Goal: Answer question/provide support: Share knowledge or assist other users

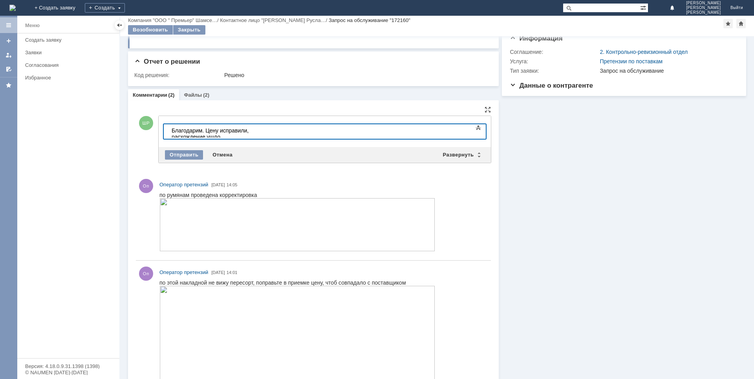
click at [282, 132] on div "Благодарим. Цену исправили, расхождение ушло." at bounding box center [228, 133] width 112 height 13
click at [283, 131] on div "Благодарим. Цену исправили, расхождение по очистителю ушло." at bounding box center [228, 133] width 112 height 13
click at [179, 155] on div "Отправить" at bounding box center [184, 154] width 38 height 9
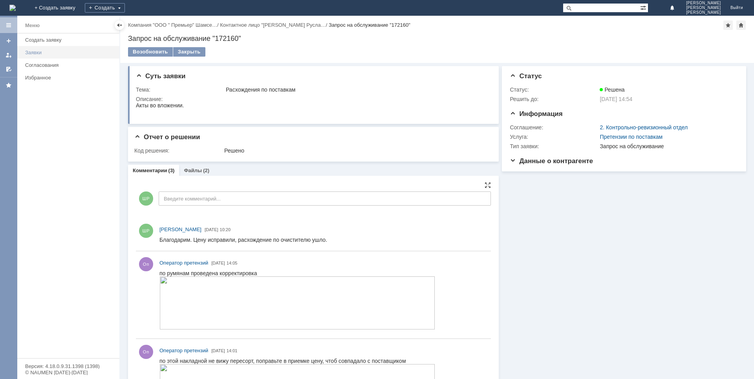
click at [41, 55] on div "Заявки" at bounding box center [70, 52] width 90 height 6
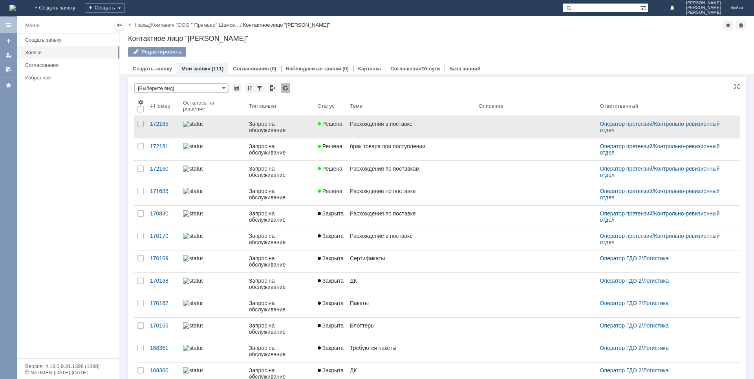
click at [391, 125] on div "Расхождения в поставке" at bounding box center [411, 124] width 123 height 6
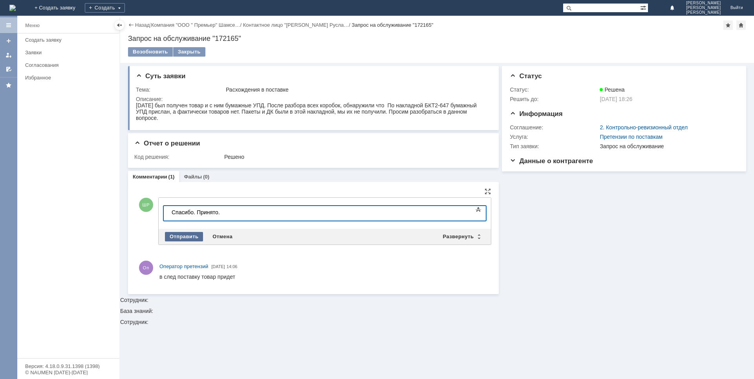
click at [192, 235] on div "Отправить" at bounding box center [184, 236] width 38 height 9
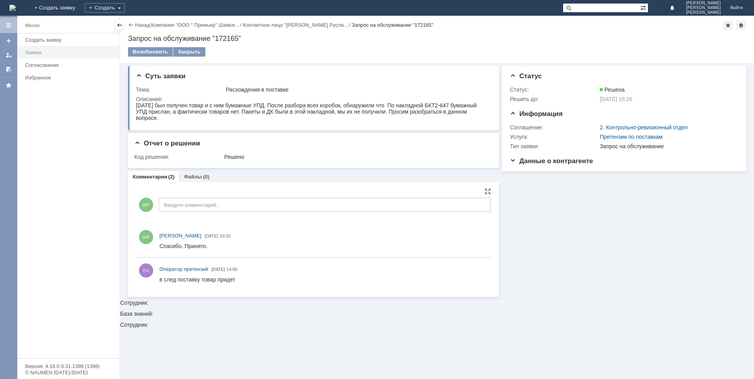
click at [36, 55] on div "Заявки" at bounding box center [70, 52] width 90 height 6
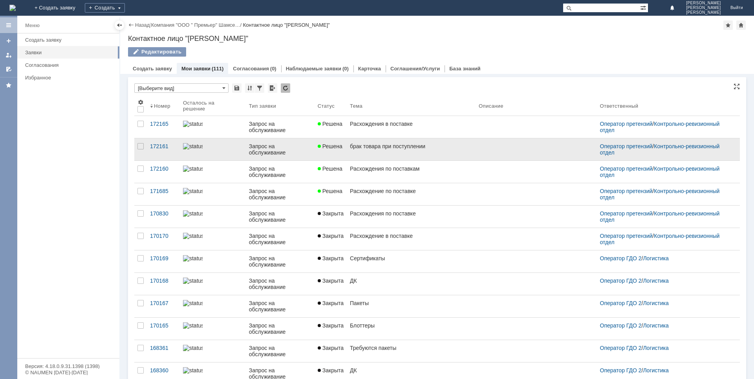
click at [383, 149] on div "брак товара при поступлении" at bounding box center [411, 146] width 123 height 6
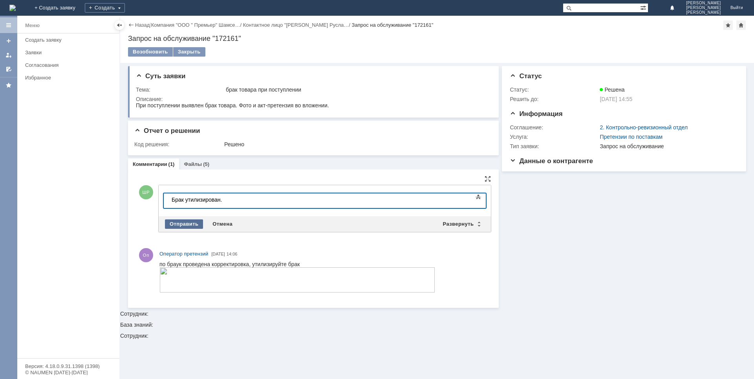
click at [190, 225] on div "Отправить" at bounding box center [184, 223] width 38 height 9
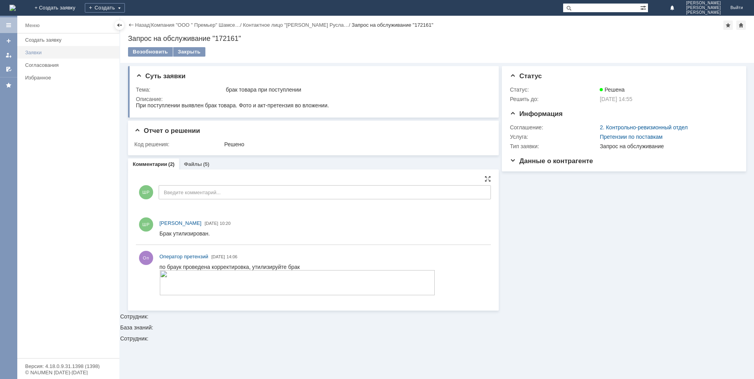
click at [35, 51] on div "Заявки" at bounding box center [70, 52] width 90 height 6
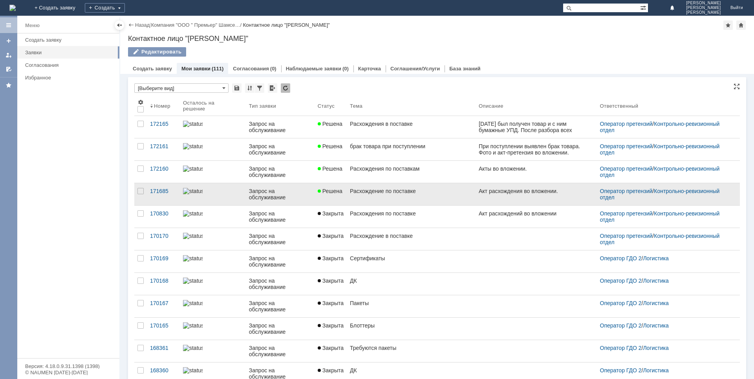
click at [365, 200] on link "Расхождение по поставке" at bounding box center [411, 194] width 129 height 22
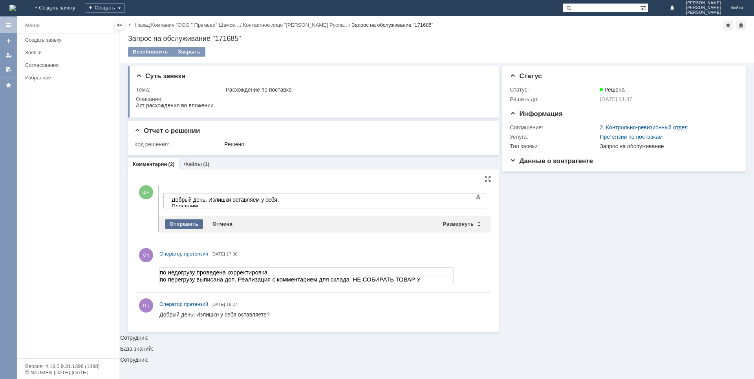
click at [181, 223] on div "Отправить" at bounding box center [184, 223] width 38 height 9
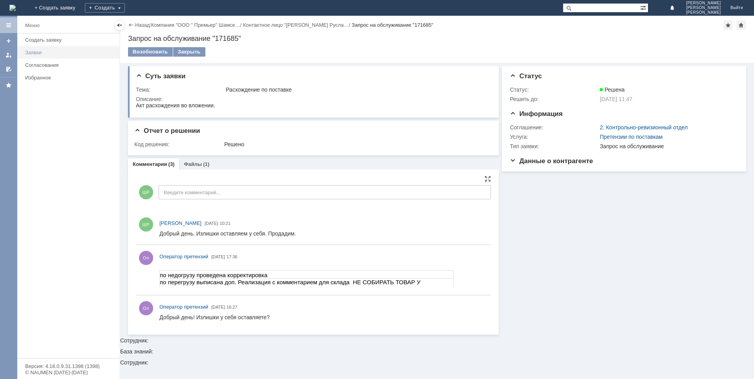
click at [38, 53] on div "Заявки" at bounding box center [70, 52] width 90 height 6
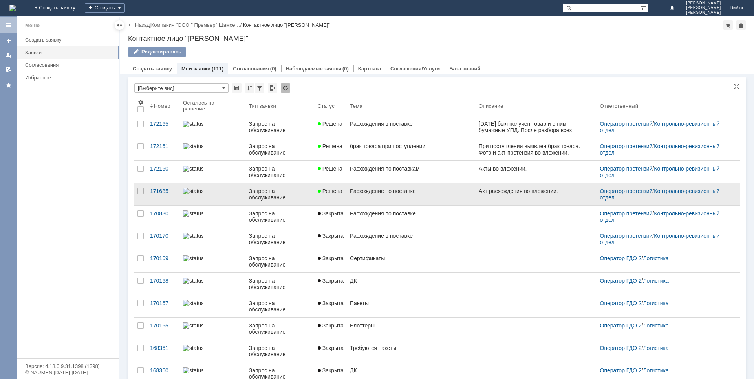
click at [392, 187] on link "Расхождение по поставке" at bounding box center [411, 194] width 129 height 22
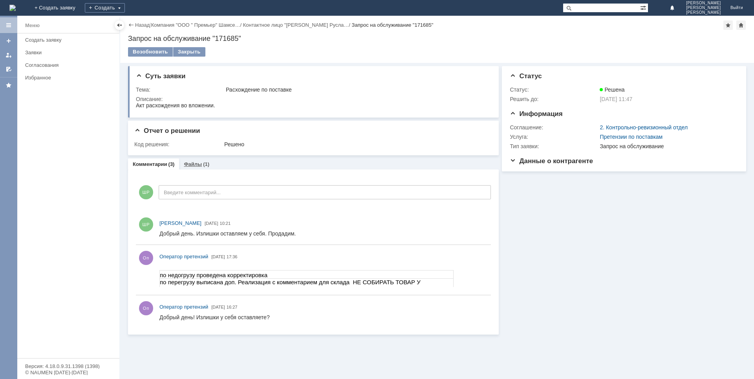
click at [198, 162] on link "Файлы" at bounding box center [193, 164] width 18 height 6
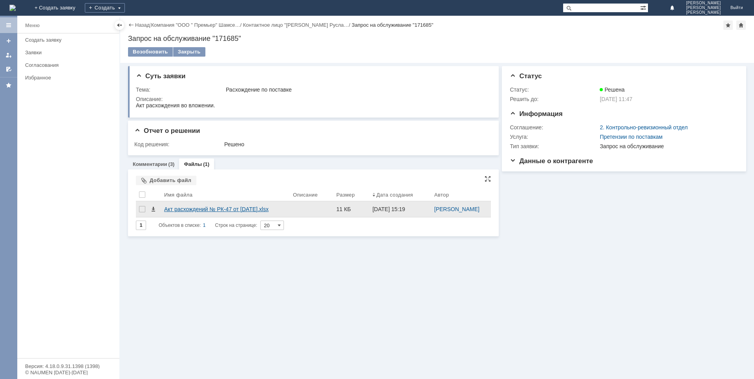
click at [205, 211] on div "Акт расхождений № РК-47 от [DATE].xlsx" at bounding box center [225, 209] width 123 height 6
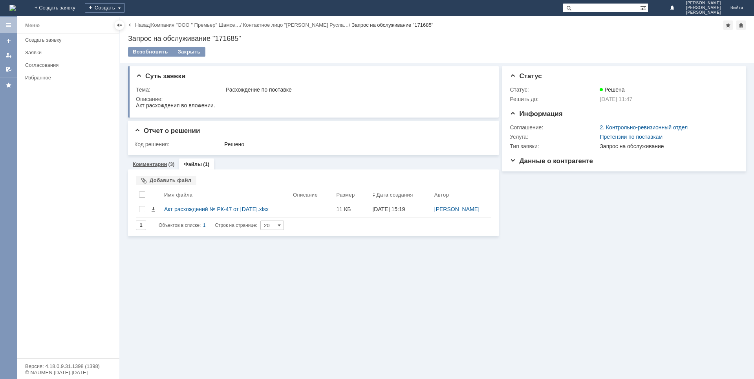
click at [153, 164] on link "Комментарии" at bounding box center [150, 164] width 35 height 6
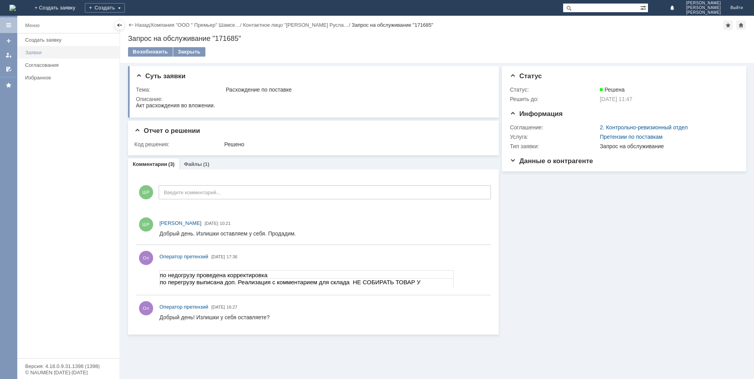
click at [60, 51] on div "Заявки" at bounding box center [70, 52] width 90 height 6
